Goal: Complete application form

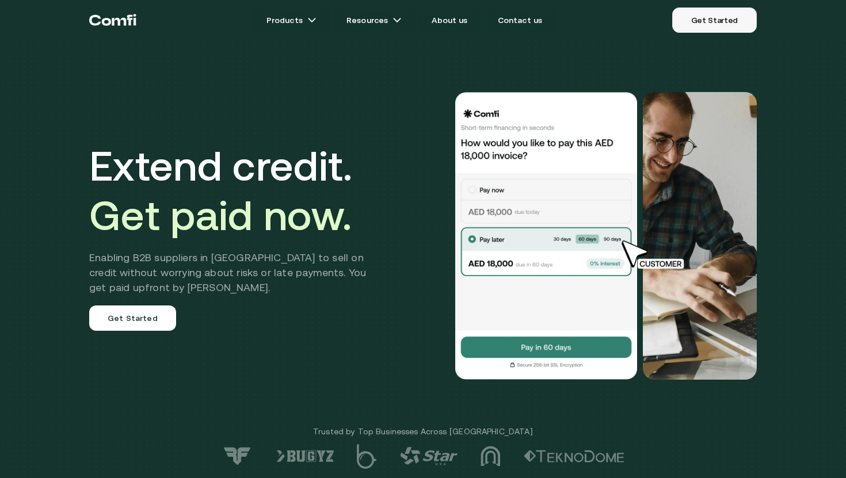
click at [724, 22] on link "Get Started" at bounding box center [714, 19] width 85 height 25
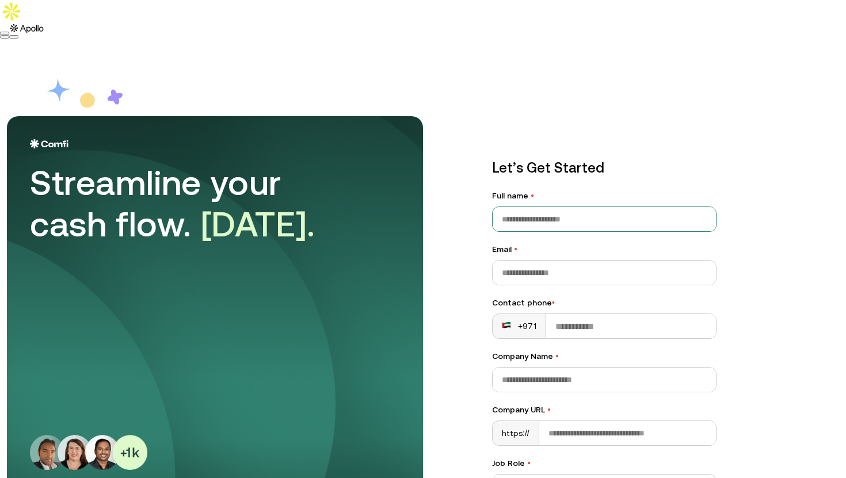
click at [570, 207] on input "Full name •" at bounding box center [604, 219] width 223 height 24
drag, startPoint x: 545, startPoint y: 196, endPoint x: 484, endPoint y: 195, distance: 61.0
click at [484, 195] on div "Let’s Get Started Full name • Email • Contact phone • +971 Company Name • Compa…" at bounding box center [604, 401] width 270 height 532
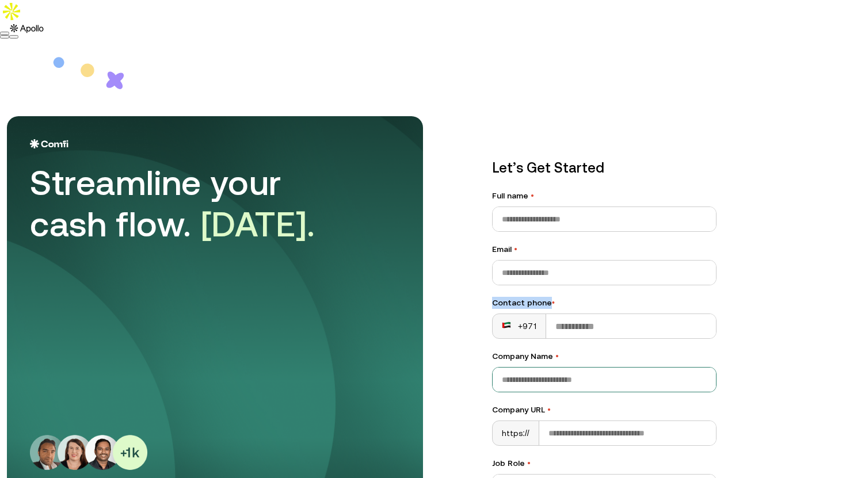
click at [562, 368] on input "Company Name •" at bounding box center [604, 380] width 223 height 24
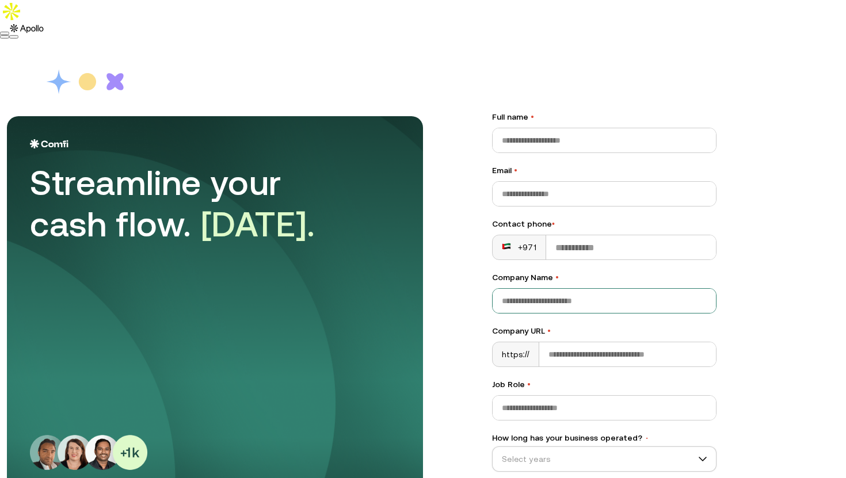
click at [553, 105] on div "Let’s Get Started Full name • Email • Contact phone • +971 Company Name • Compa…" at bounding box center [604, 322] width 224 height 486
click at [579, 396] on input "Job Role •" at bounding box center [604, 408] width 223 height 24
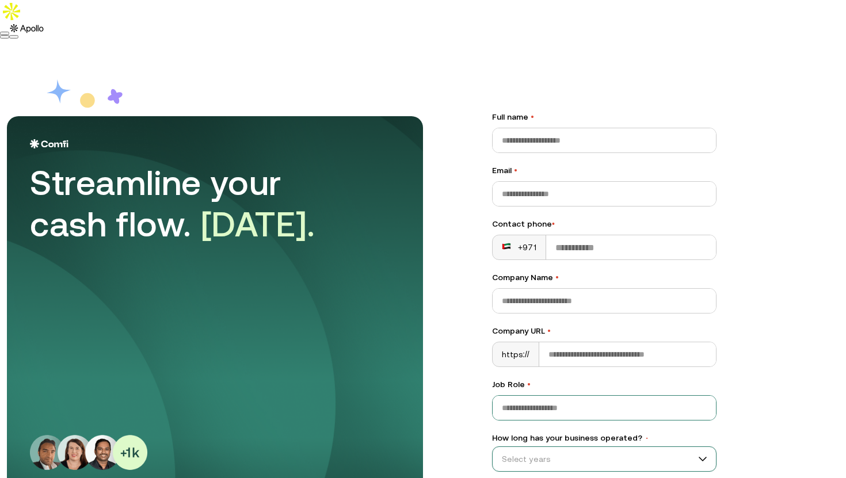
click at [520, 447] on div "Select years" at bounding box center [604, 459] width 224 height 25
drag, startPoint x: 485, startPoint y: 377, endPoint x: 668, endPoint y: 384, distance: 182.5
click at [668, 384] on div "Let’s Get Started Full name • Email • Contact phone • +971 Company Name • Compa…" at bounding box center [604, 322] width 270 height 532
copy label "What is the monthly turnover of your company?"
